Goal: Task Accomplishment & Management: Complete application form

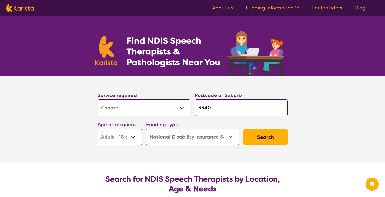
select select "[MEDICAL_DATA]"
select select "AD"
select select "NDIS"
select select "[MEDICAL_DATA]"
select select "AD"
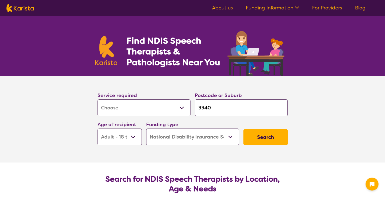
select select "NDIS"
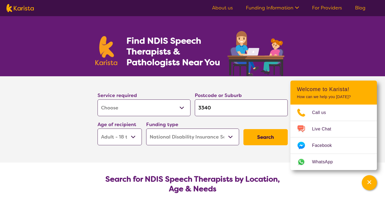
click at [145, 109] on select "Allied Health Assistant Assessment ([MEDICAL_DATA] or [MEDICAL_DATA]) Behaviour…" at bounding box center [143, 108] width 93 height 17
select select "NDIS Support Coordination"
click at [97, 100] on select "Allied Health Assistant Assessment ([MEDICAL_DATA] or [MEDICAL_DATA]) Behaviour…" at bounding box center [143, 108] width 93 height 17
select select "NDIS Support Coordination"
click at [232, 109] on input "3340" at bounding box center [241, 108] width 93 height 17
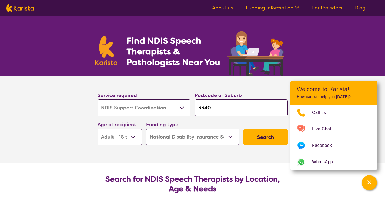
type input "334"
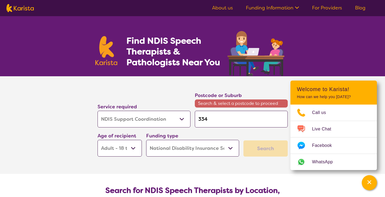
type input "33"
type input "3"
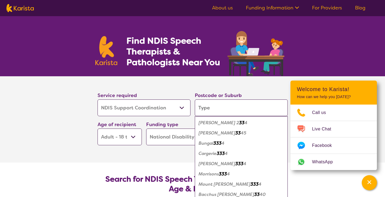
type input "c"
type input "ca"
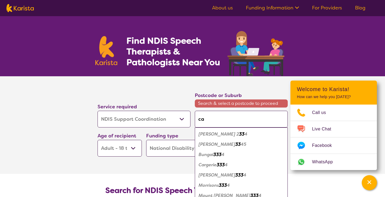
type input "car"
type input "caro"
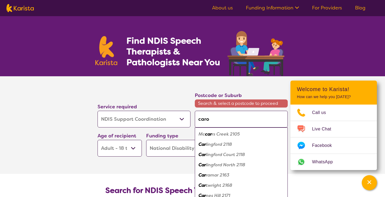
type input "[PERSON_NAME]"
type input "caroli"
type input "carolin"
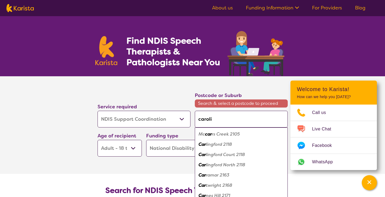
type input "carolin"
type input "[PERSON_NAME]"
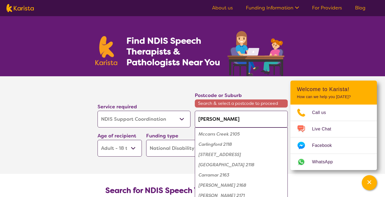
type input "[PERSON_NAME]"
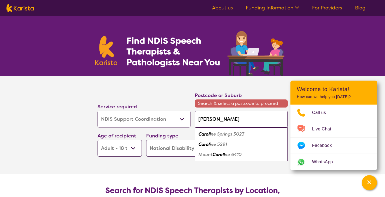
type input "[PERSON_NAME]"
type input "[PERSON_NAME] sp"
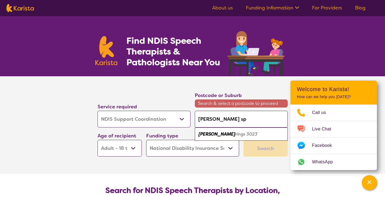
click at [235, 136] on em "rings 3023" at bounding box center [246, 134] width 22 height 6
type input "3023"
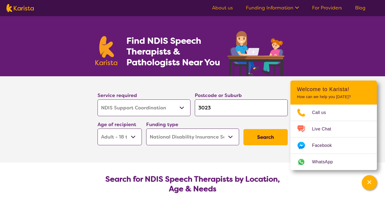
click at [127, 144] on select "Early Childhood - 0 to 9 Child - 10 to 11 Adolescent - 12 to 17 Adult - 18 to 6…" at bounding box center [119, 137] width 44 height 17
select select "AS"
click at [97, 129] on select "Early Childhood - 0 to 9 Child - 10 to 11 Adolescent - 12 to 17 Adult - 18 to 6…" at bounding box center [119, 137] width 44 height 17
select select "AS"
click at [266, 133] on button "Search" at bounding box center [265, 137] width 44 height 16
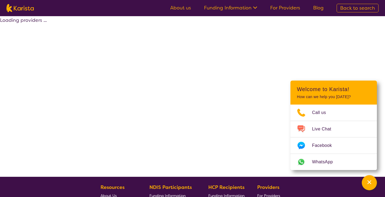
select select "by_score"
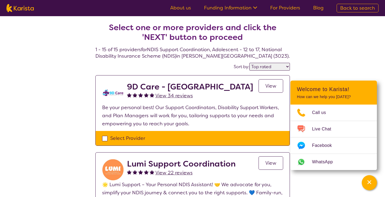
click at [104, 137] on div "Select Provider" at bounding box center [192, 138] width 181 height 8
checkbox input "true"
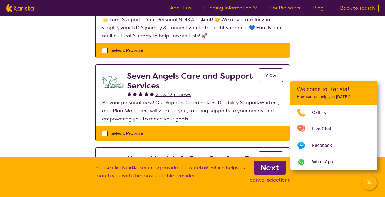
scroll to position [174, 0]
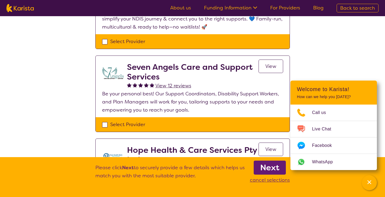
click at [105, 41] on div "Select Provider" at bounding box center [192, 42] width 181 height 8
checkbox input "true"
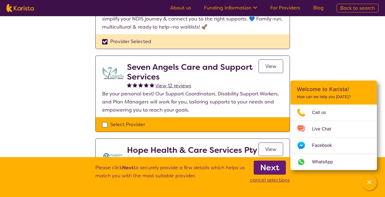
click at [107, 124] on div "Select Provider" at bounding box center [192, 125] width 181 height 8
checkbox input "true"
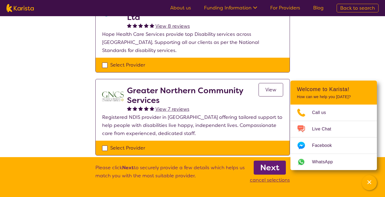
scroll to position [327, 0]
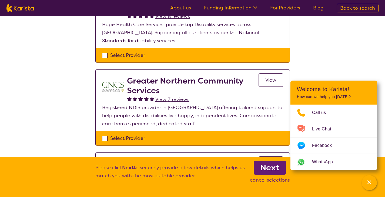
click at [103, 51] on div "Select Provider" at bounding box center [192, 55] width 181 height 8
checkbox input "true"
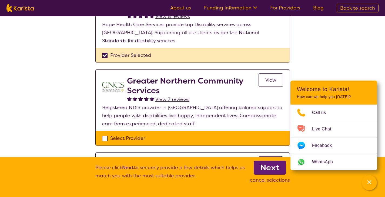
click at [107, 134] on div "Select Provider" at bounding box center [192, 138] width 181 height 8
checkbox input "true"
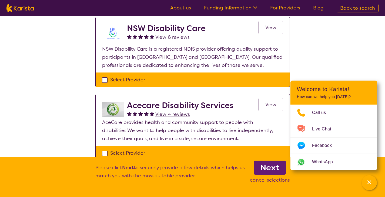
scroll to position [461, 0]
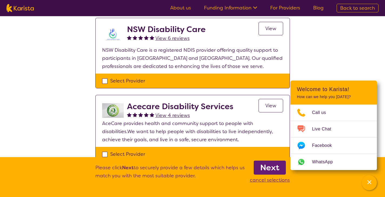
click at [102, 150] on div "Select Provider" at bounding box center [192, 154] width 181 height 8
checkbox input "true"
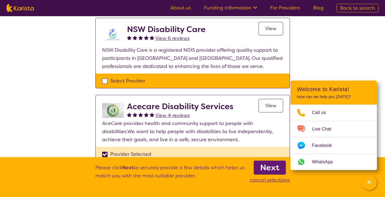
click at [104, 77] on div "Select Provider" at bounding box center [192, 81] width 181 height 8
checkbox input "true"
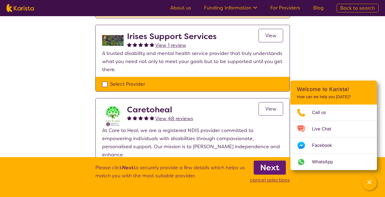
scroll to position [606, 0]
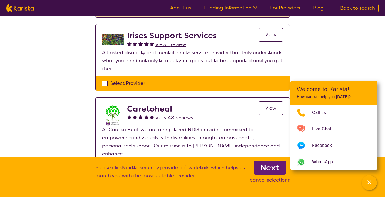
click at [103, 79] on div "Select Provider" at bounding box center [192, 83] width 181 height 8
checkbox input "true"
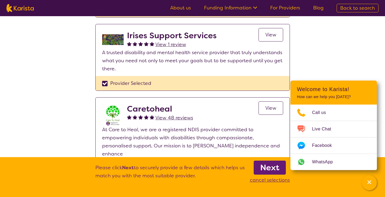
click at [107, 165] on div "Select Provider" at bounding box center [192, 169] width 181 height 8
checkbox input "true"
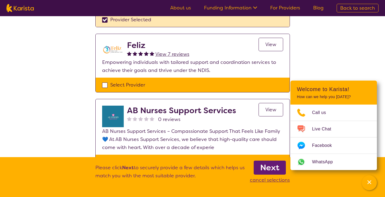
scroll to position [750, 0]
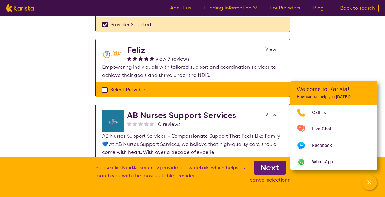
click at [107, 86] on div "Select Provider" at bounding box center [192, 90] width 181 height 8
checkbox input "true"
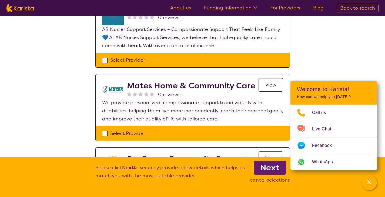
scroll to position [879, 0]
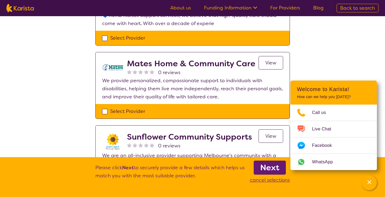
click at [105, 107] on div "Select Provider" at bounding box center [192, 111] width 181 height 8
checkbox input "true"
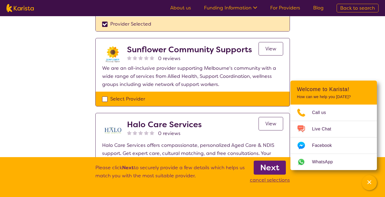
click at [106, 95] on div "Select Provider" at bounding box center [192, 99] width 181 height 8
checkbox input "true"
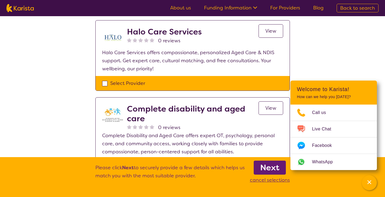
scroll to position [1059, 0]
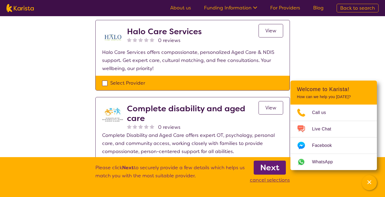
click at [107, 162] on div "Select Provider" at bounding box center [192, 166] width 181 height 8
checkbox input "true"
click at [102, 79] on div "Select Provider" at bounding box center [192, 83] width 181 height 8
checkbox input "true"
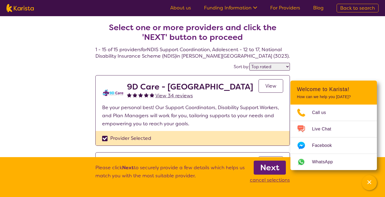
click at [264, 169] on b "Next" at bounding box center [269, 167] width 19 height 11
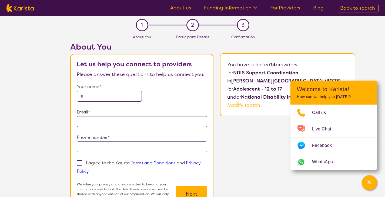
click at [120, 101] on input "text" at bounding box center [109, 96] width 65 height 11
type input "**********"
click at [165, 119] on input "**********" at bounding box center [142, 121] width 131 height 11
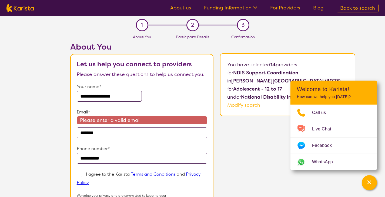
type input "**********"
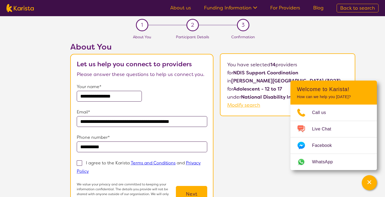
click at [80, 165] on span at bounding box center [79, 163] width 5 height 5
click at [89, 169] on input "I agree to the Karista Terms and Conditions and Privacy Policy" at bounding box center [91, 171] width 4 height 4
checkbox input "true"
click at [187, 192] on button "Next" at bounding box center [191, 194] width 31 height 16
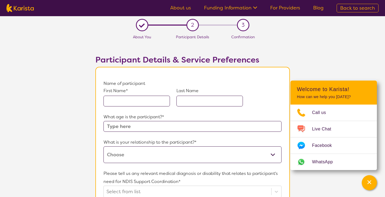
click at [133, 104] on input "text" at bounding box center [136, 101] width 66 height 11
type input "[PERSON_NAME]"
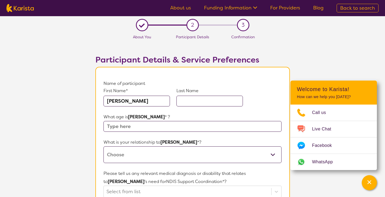
click at [199, 102] on input "text" at bounding box center [209, 101] width 66 height 11
type input "[PERSON_NAME]"
click at [165, 128] on input "text" at bounding box center [192, 126] width 178 height 11
type input "13"
click at [135, 158] on select "This request is for myself I am their parent I am their child I am their spouse…" at bounding box center [192, 155] width 178 height 17
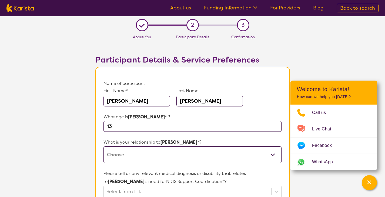
select select "Other"
click at [103, 147] on select "This request is for myself I am their parent I am their child I am their spouse…" at bounding box center [192, 155] width 178 height 17
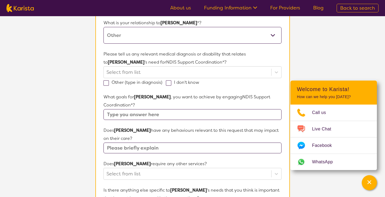
scroll to position [119, 0]
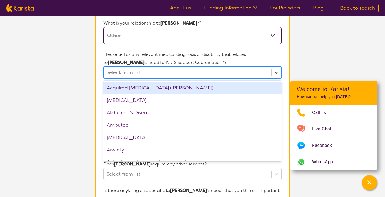
click at [274, 70] on icon at bounding box center [275, 72] width 5 height 5
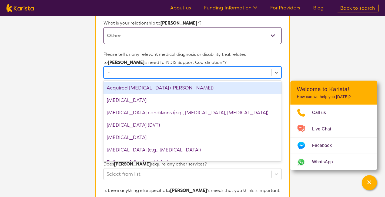
type input "int"
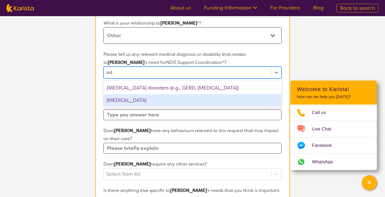
click at [123, 100] on div "[MEDICAL_DATA]" at bounding box center [192, 100] width 178 height 12
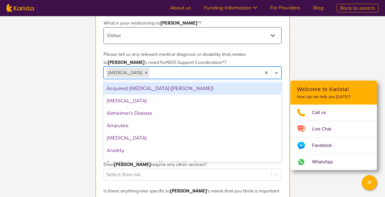
click at [310, 53] on section "L About You 2 Participant Details 3 Confirmation Participant Details & Service …" at bounding box center [192, 139] width 385 height 484
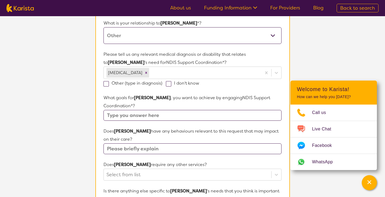
click at [165, 110] on input "text" at bounding box center [192, 115] width 178 height 11
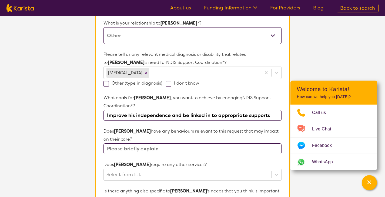
type input "Improve his independence and be linked in to appropriate supports"
click at [195, 144] on input "text" at bounding box center [192, 149] width 178 height 11
click at [226, 130] on p "Does [PERSON_NAME] have any behaviours relevant to this request that may impact…" at bounding box center [192, 135] width 178 height 16
click at [207, 144] on input "text" at bounding box center [192, 149] width 178 height 11
type input "none"
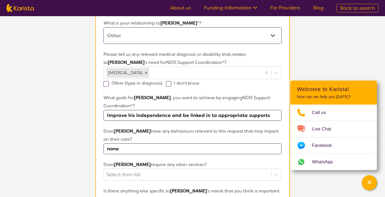
click at [354, 63] on section "L About You 2 Participant Details 3 Confirmation Participant Details & Service …" at bounding box center [192, 139] width 385 height 484
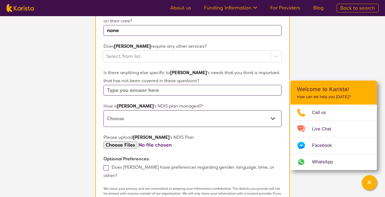
scroll to position [243, 0]
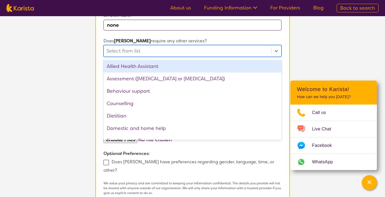
click at [225, 46] on div at bounding box center [187, 50] width 162 height 9
click at [218, 37] on p "Does [PERSON_NAME] require any other services?" at bounding box center [192, 41] width 178 height 8
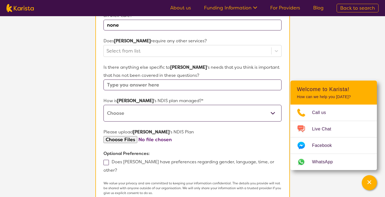
click at [172, 80] on input "text" at bounding box center [192, 85] width 178 height 11
click at [193, 63] on p "Is there anything else specific to [PERSON_NAME] 's needs that you think is imp…" at bounding box center [192, 71] width 178 height 16
click at [195, 107] on select "Self-managed NDIS plan Managed by a registered plan management provider (not th…" at bounding box center [192, 113] width 178 height 17
select select "Plan Managed"
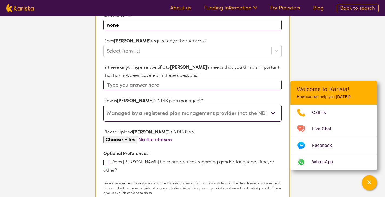
click at [103, 105] on select "Self-managed NDIS plan Managed by a registered plan management provider (not th…" at bounding box center [192, 113] width 178 height 17
